Goal: Find specific page/section: Find specific page/section

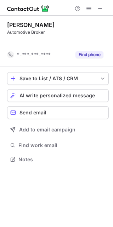
scroll to position [143, 113]
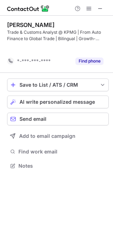
scroll to position [149, 113]
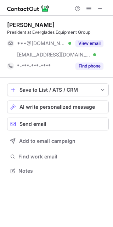
scroll to position [166, 113]
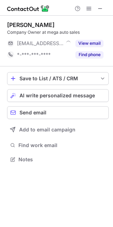
scroll to position [4, 4]
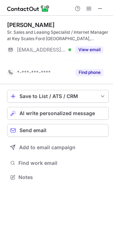
scroll to position [161, 113]
